Goal: Task Accomplishment & Management: Manage account settings

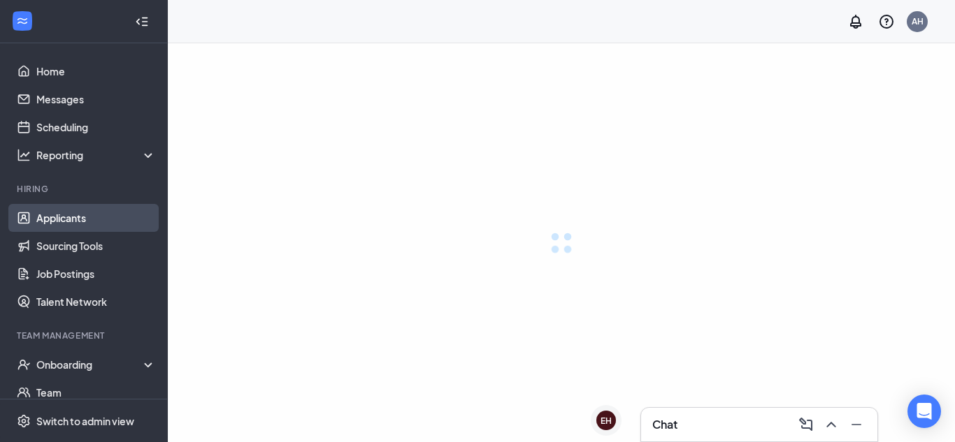
click at [55, 221] on link "Applicants" at bounding box center [96, 218] width 120 height 28
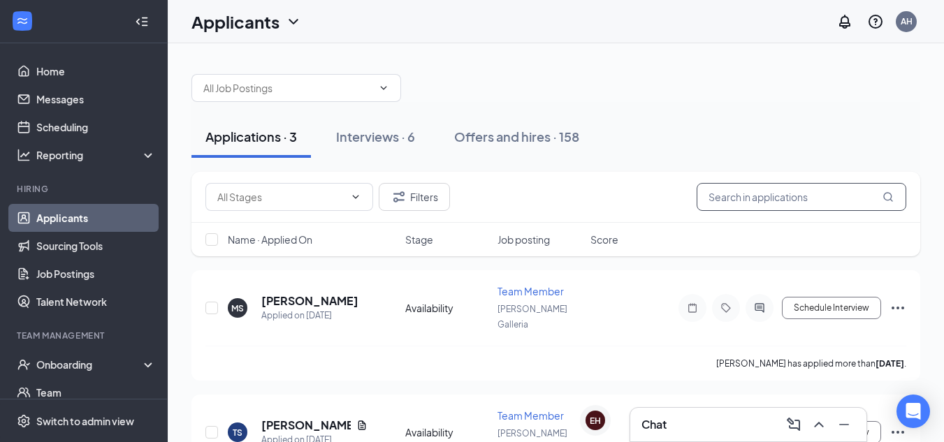
click at [752, 203] on input "text" at bounding box center [802, 197] width 210 height 28
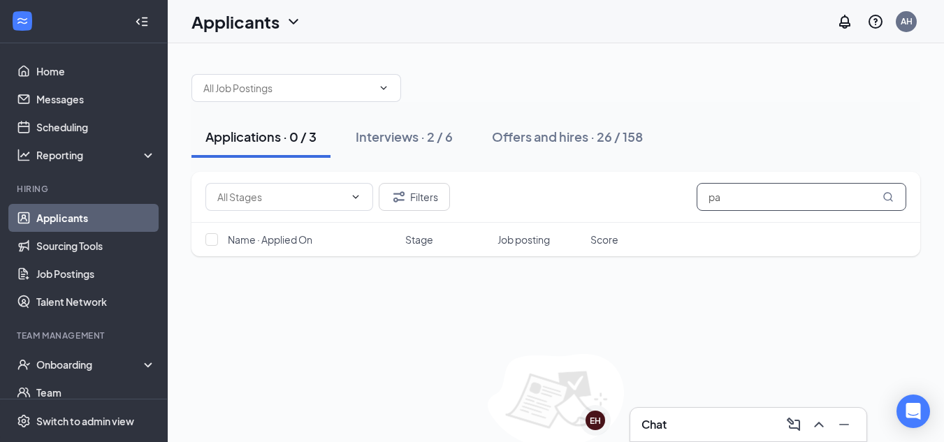
type input "p"
type input "c"
type input "k"
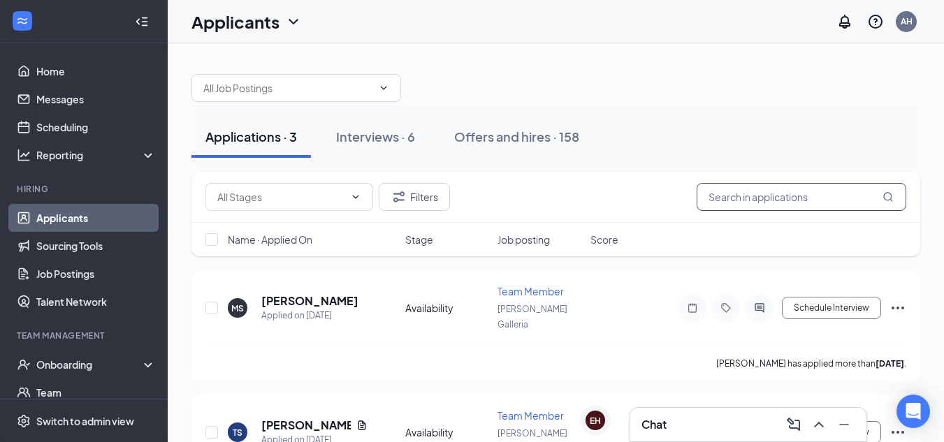
type input "k"
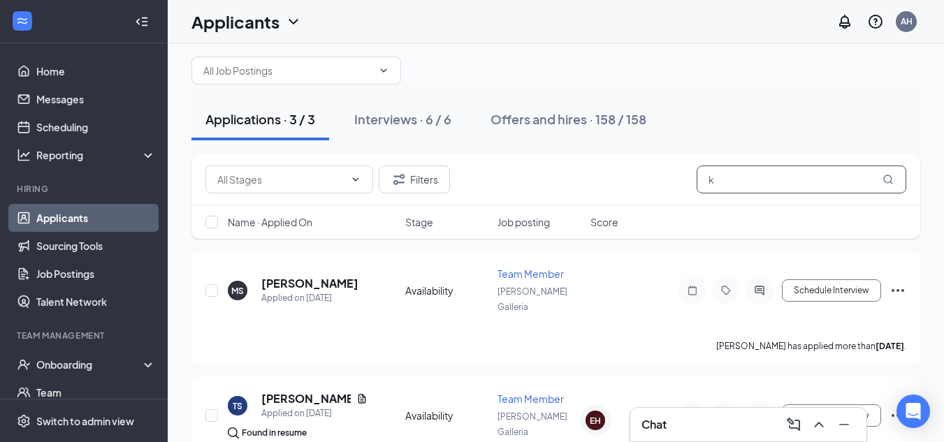
scroll to position [17, 0]
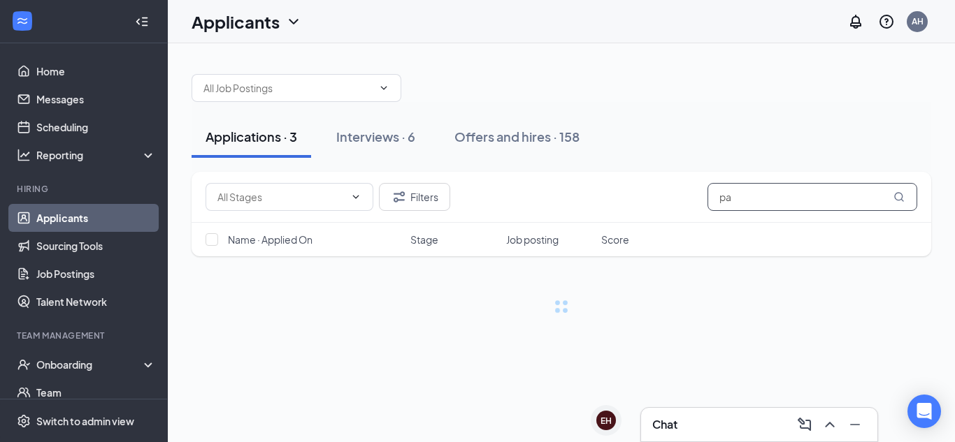
type input "p"
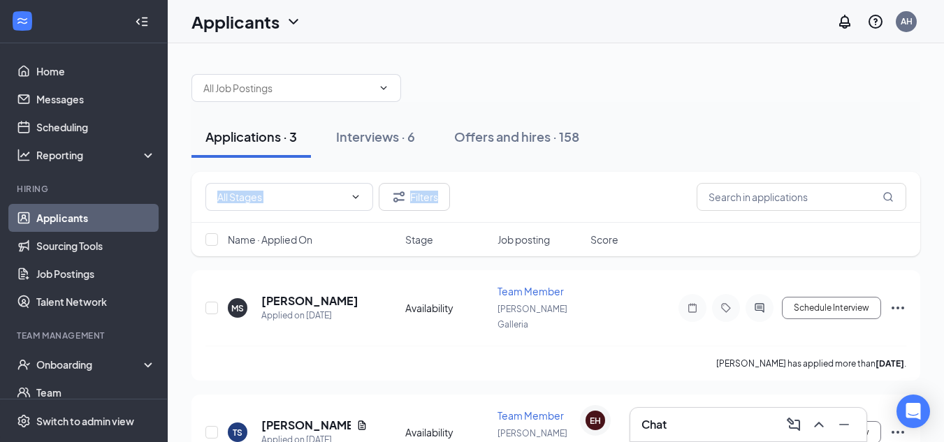
drag, startPoint x: 942, startPoint y: 159, endPoint x: 942, endPoint y: 211, distance: 51.7
click at [942, 211] on div "Applications · 3 Interviews · 6 Offers and hires · 158 Filters Name · Applied O…" at bounding box center [556, 344] width 777 height 603
click at [241, 87] on input "text" at bounding box center [287, 87] width 169 height 15
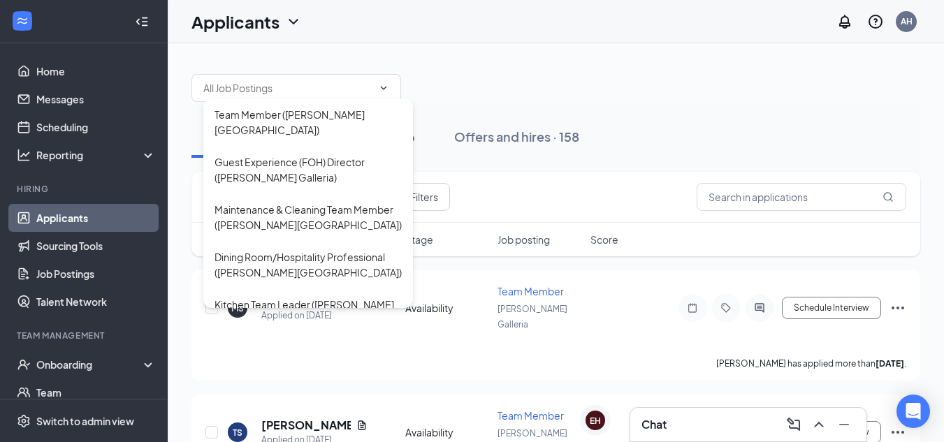
click at [454, 58] on div "Team Member (Beckley Galleria) Guest Experience (FOH) Director (Beckley Galleri…" at bounding box center [556, 344] width 777 height 603
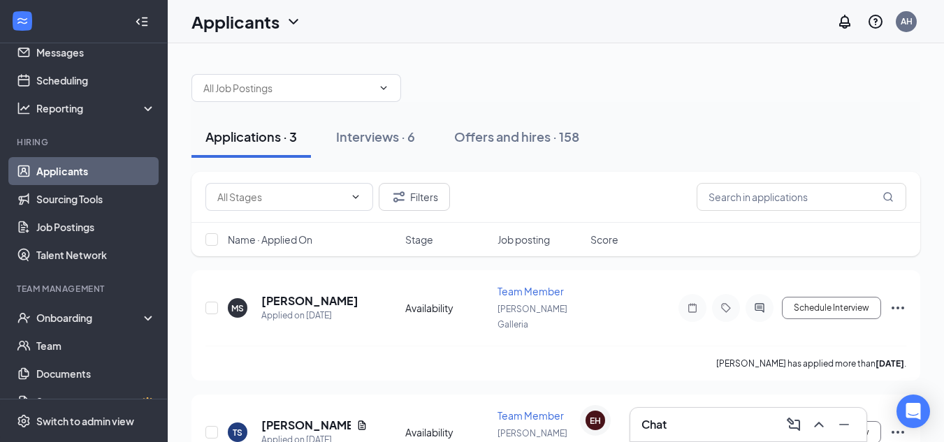
scroll to position [69, 0]
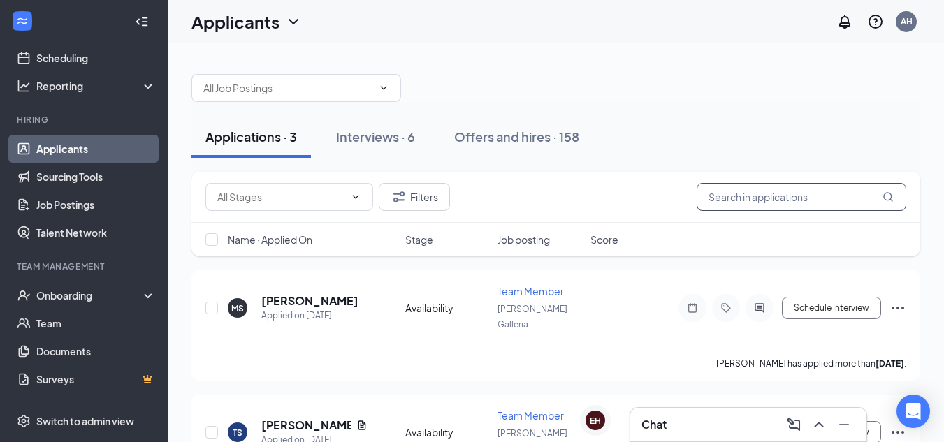
click at [786, 196] on input "text" at bounding box center [802, 197] width 210 height 28
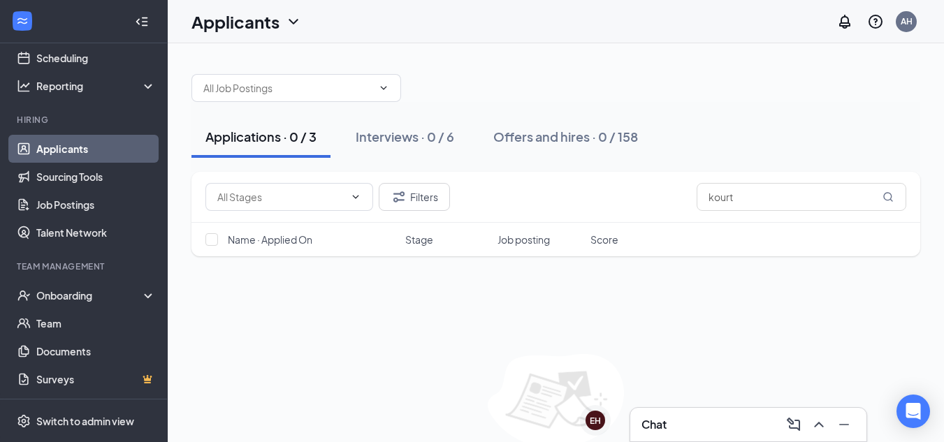
click at [45, 159] on link "Applicants" at bounding box center [96, 149] width 120 height 28
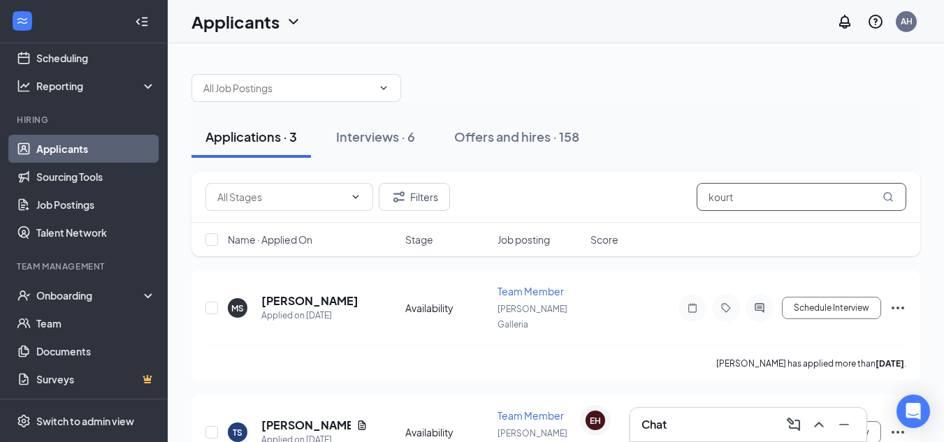
click at [748, 203] on input "kourt" at bounding box center [802, 197] width 210 height 28
type input "k"
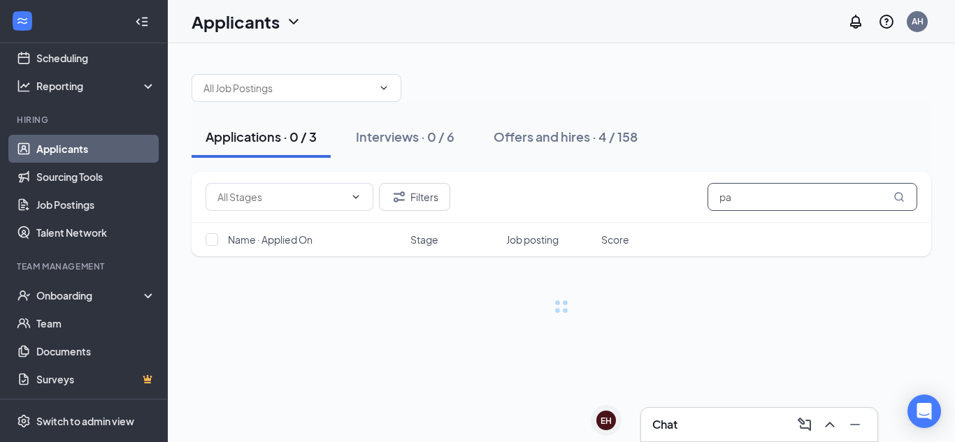
type input "p"
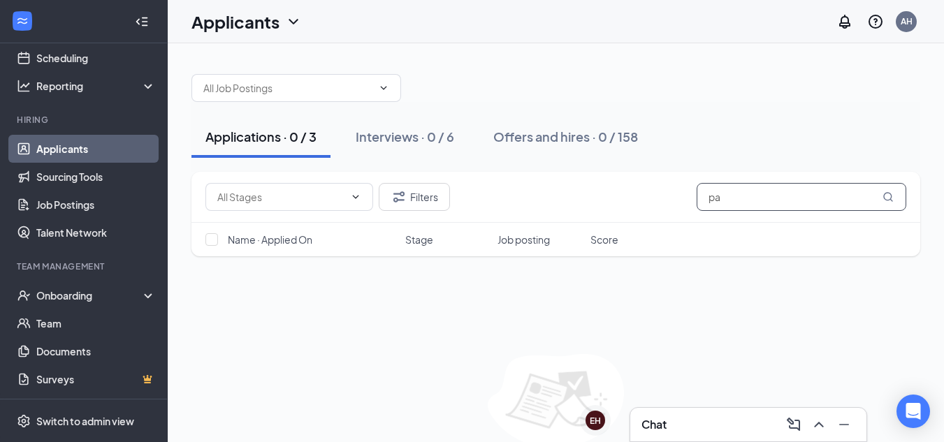
type input "p"
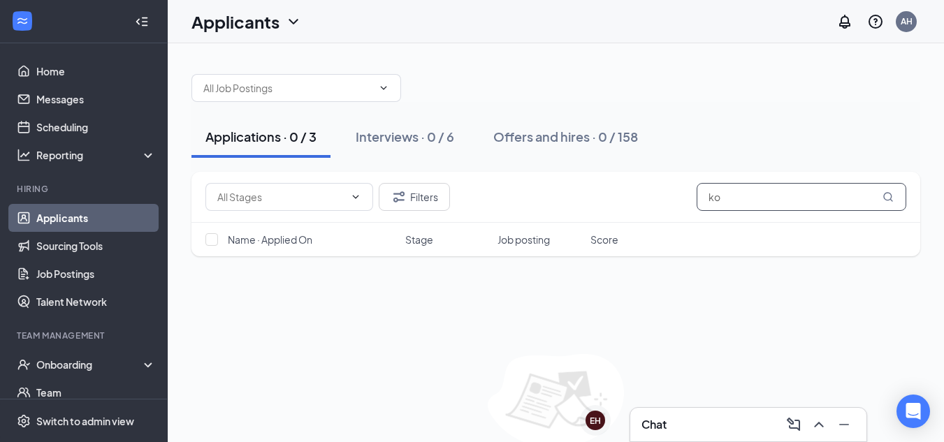
type input "k"
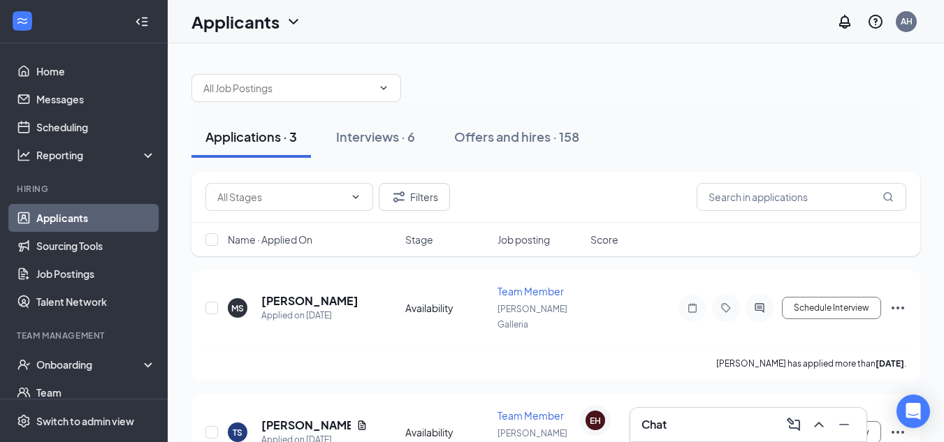
click at [87, 223] on link "Applicants" at bounding box center [96, 218] width 120 height 28
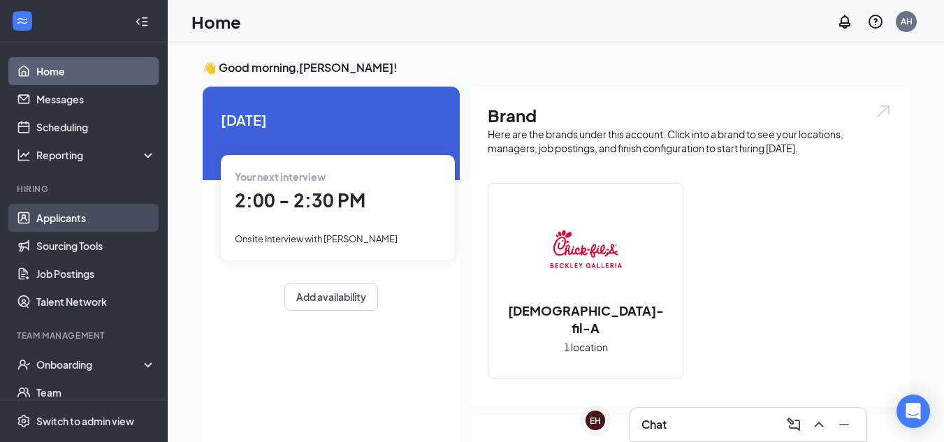
click at [92, 220] on link "Applicants" at bounding box center [96, 218] width 120 height 28
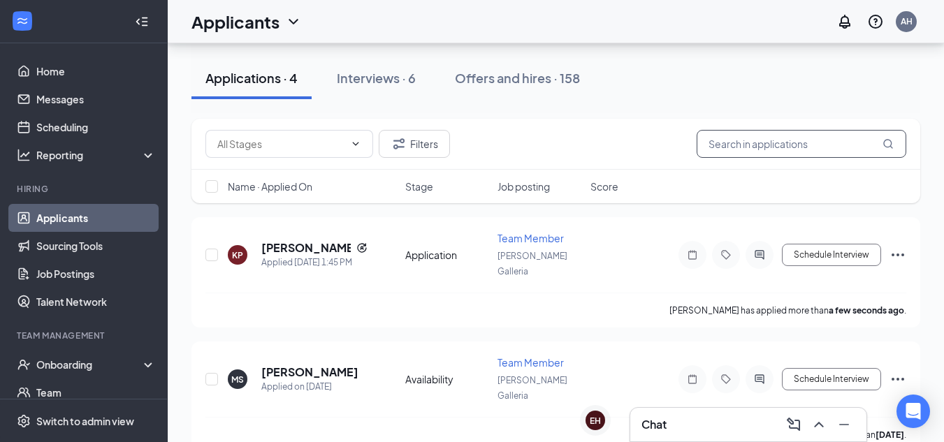
scroll to position [76, 0]
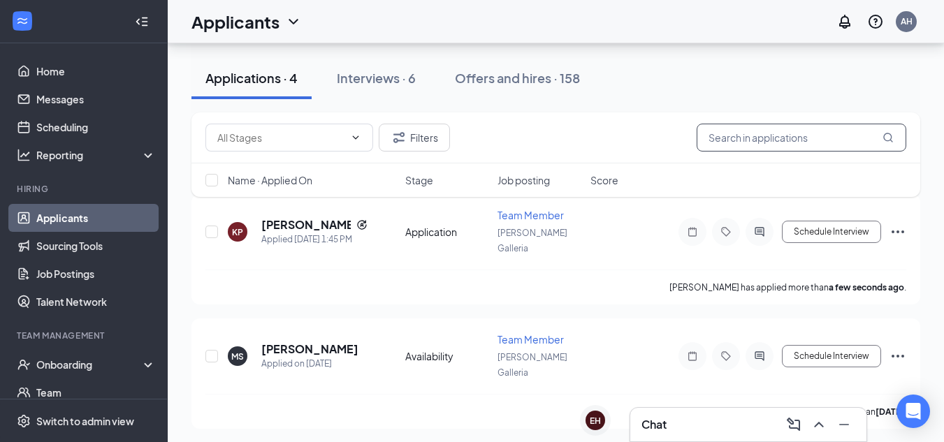
click at [788, 139] on input "text" at bounding box center [802, 138] width 210 height 28
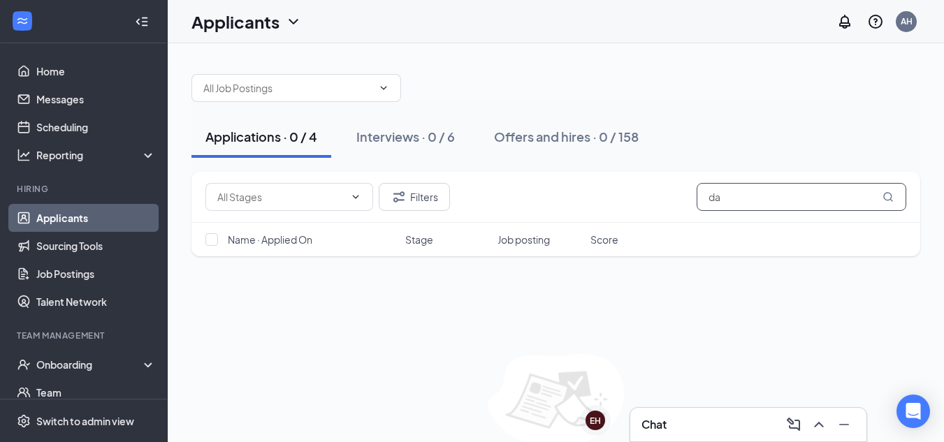
type input "d"
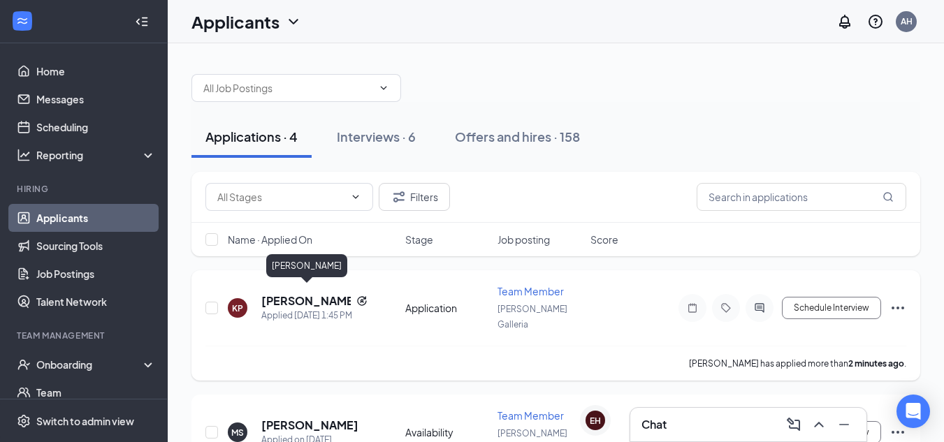
click at [312, 294] on h5 "[PERSON_NAME]" at bounding box center [305, 301] width 89 height 15
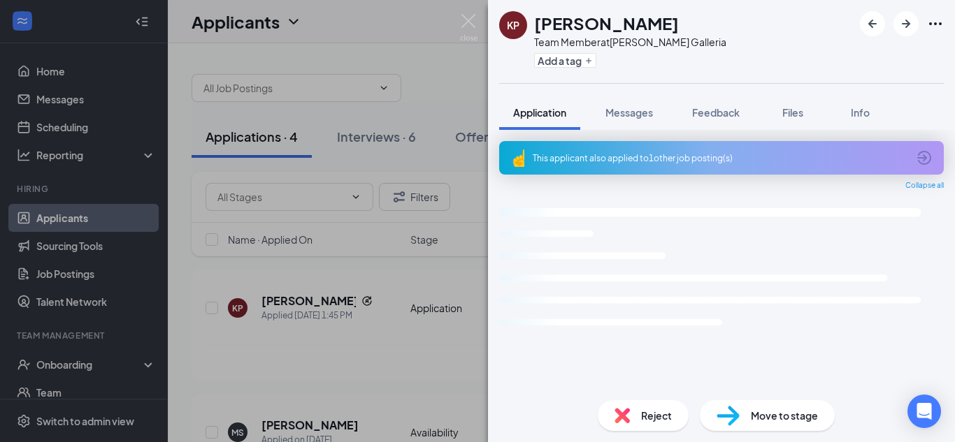
click at [535, 286] on div "This applicant also applied to 1 other job posting(s) Collapse all Loading inte…" at bounding box center [721, 265] width 445 height 248
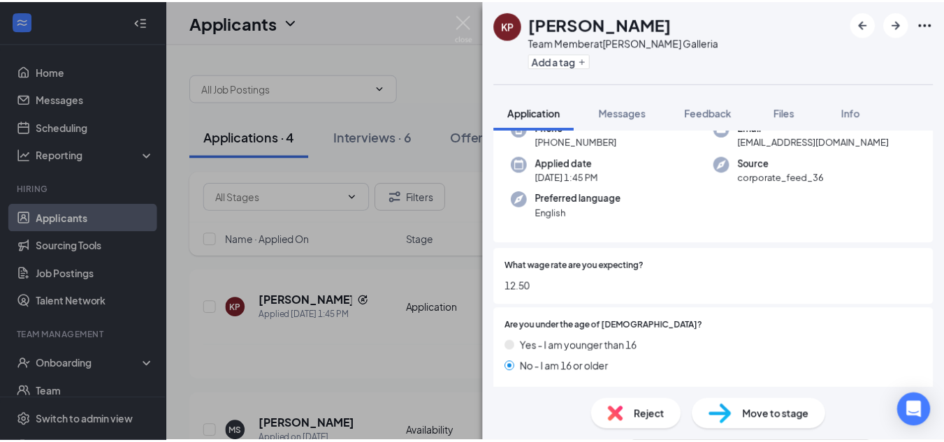
scroll to position [93, 0]
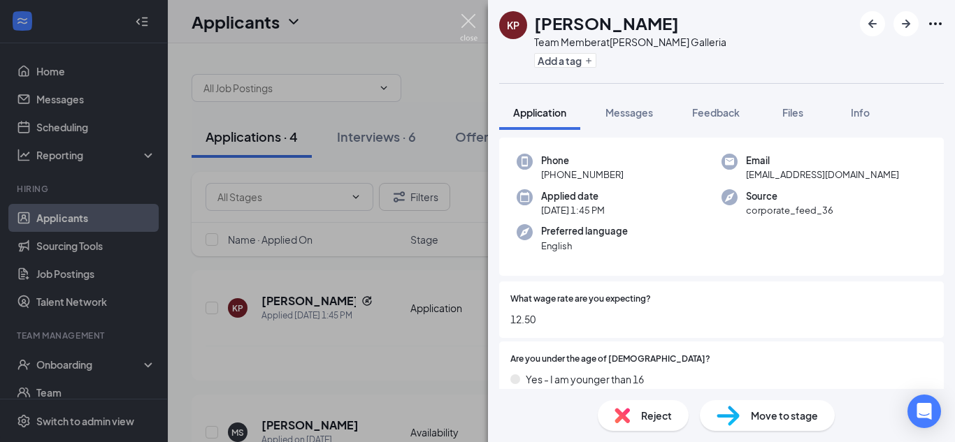
click at [468, 24] on img at bounding box center [468, 27] width 17 height 27
click at [468, 24] on div "Applicants AH" at bounding box center [561, 21] width 787 height 43
